Goal: Information Seeking & Learning: Check status

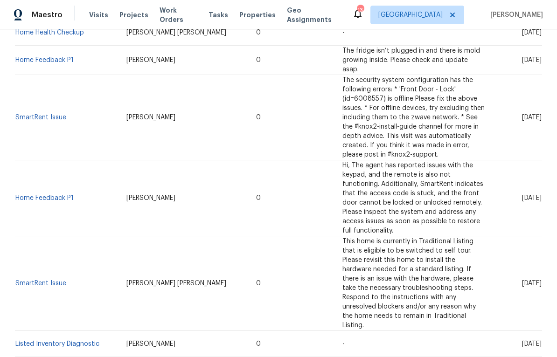
scroll to position [431, 0]
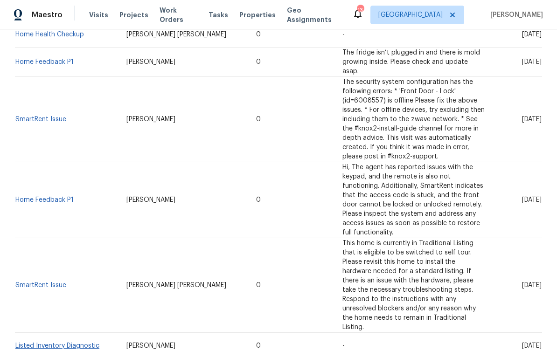
click at [72, 343] on link "Listed Inventory Diagnostic" at bounding box center [57, 346] width 84 height 7
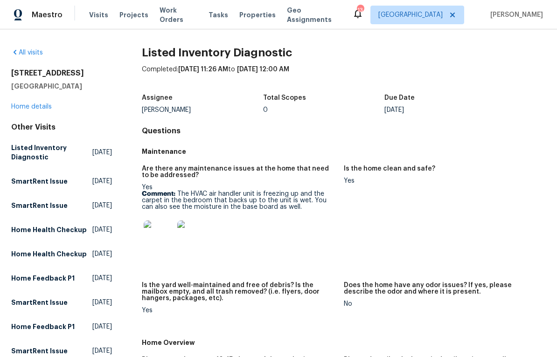
click at [159, 244] on img at bounding box center [159, 235] width 30 height 30
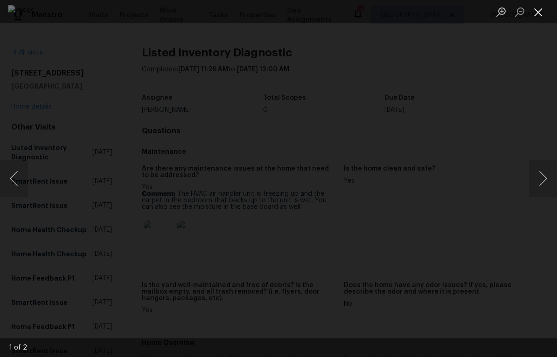
click at [537, 19] on button "Close lightbox" at bounding box center [538, 12] width 19 height 16
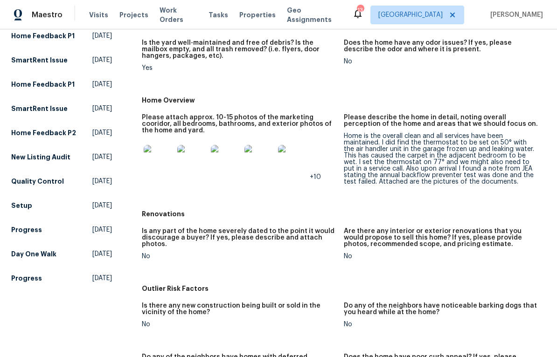
scroll to position [243, 0]
click at [296, 162] on img at bounding box center [293, 159] width 30 height 30
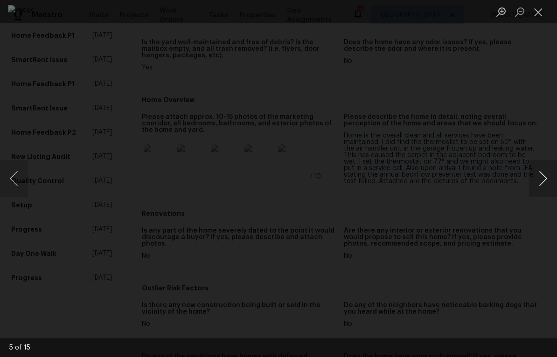
click at [542, 179] on button "Next image" at bounding box center [543, 178] width 28 height 37
click at [537, 174] on button "Next image" at bounding box center [543, 178] width 28 height 37
click at [550, 179] on button "Next image" at bounding box center [543, 178] width 28 height 37
click at [546, 188] on button "Next image" at bounding box center [543, 178] width 28 height 37
click at [545, 175] on button "Next image" at bounding box center [543, 178] width 28 height 37
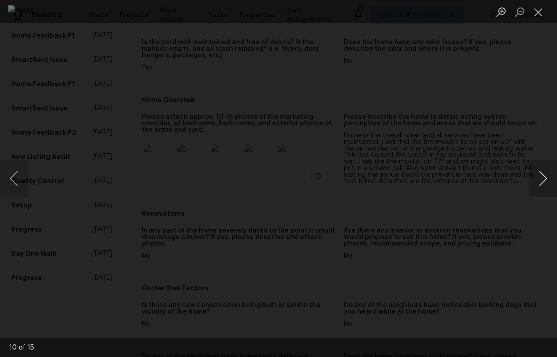
click at [550, 191] on button "Next image" at bounding box center [543, 178] width 28 height 37
click at [547, 176] on button "Next image" at bounding box center [543, 178] width 28 height 37
click at [546, 185] on button "Next image" at bounding box center [543, 178] width 28 height 37
click at [546, 196] on button "Next image" at bounding box center [543, 178] width 28 height 37
click at [547, 193] on button "Next image" at bounding box center [543, 178] width 28 height 37
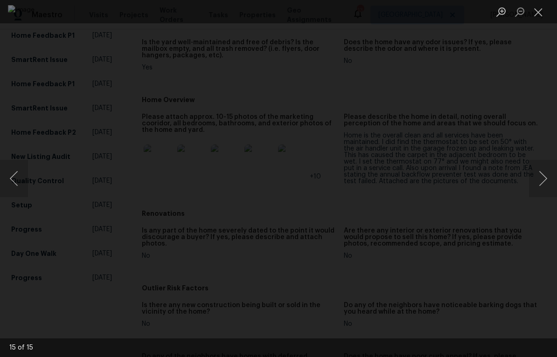
click at [550, 199] on div "Lightbox" at bounding box center [278, 178] width 557 height 357
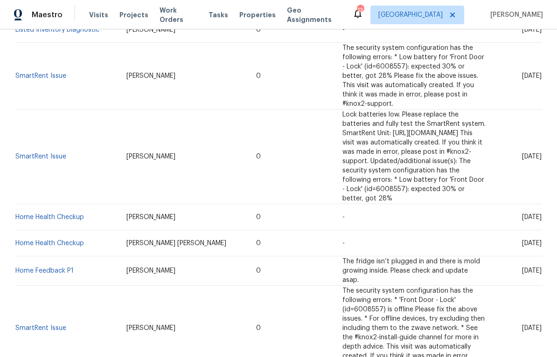
scroll to position [222, 0]
click at [58, 213] on link "Home Health Checkup" at bounding box center [49, 216] width 69 height 7
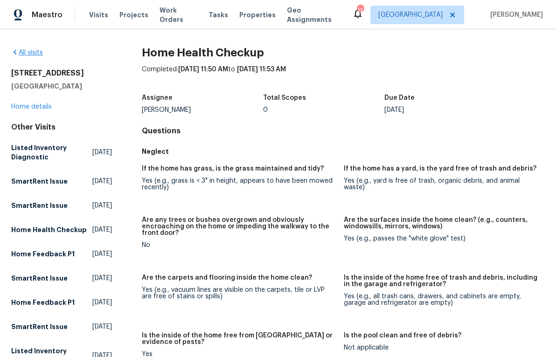
click at [29, 55] on link "All visits" at bounding box center [27, 52] width 32 height 7
click at [28, 107] on link "Home details" at bounding box center [31, 106] width 41 height 7
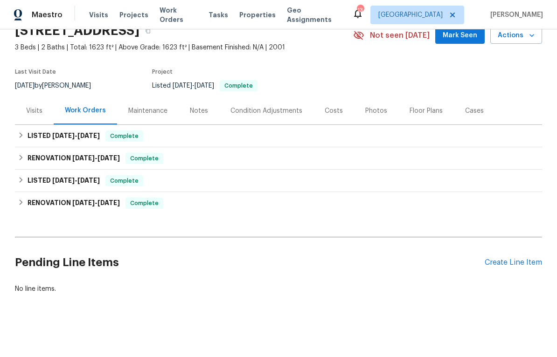
scroll to position [44, 0]
click at [37, 111] on div "Visits" at bounding box center [34, 111] width 16 height 9
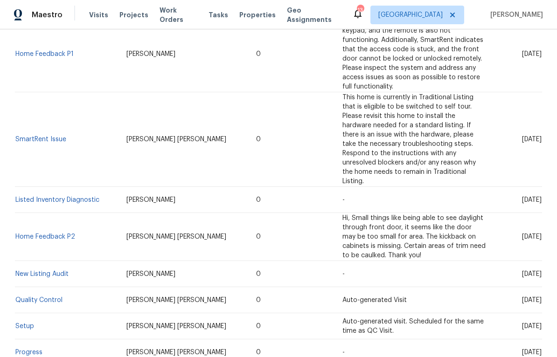
scroll to position [576, 0]
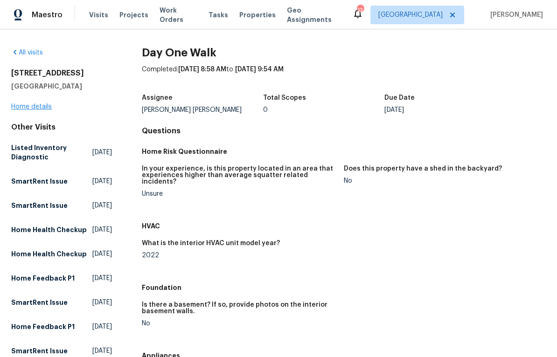
click at [35, 109] on link "Home details" at bounding box center [31, 106] width 41 height 7
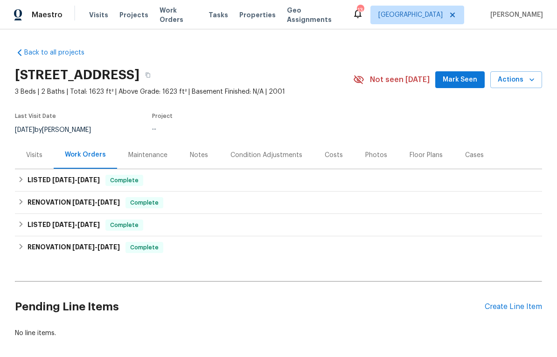
click at [37, 159] on div "Visits" at bounding box center [34, 155] width 16 height 9
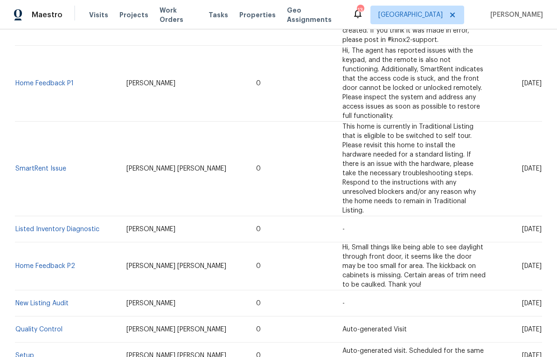
scroll to position [536, 0]
